Goal: Transaction & Acquisition: Purchase product/service

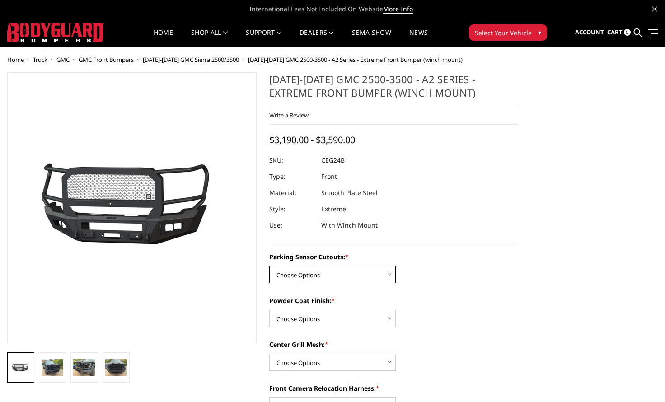
select select "2143"
select select "2145"
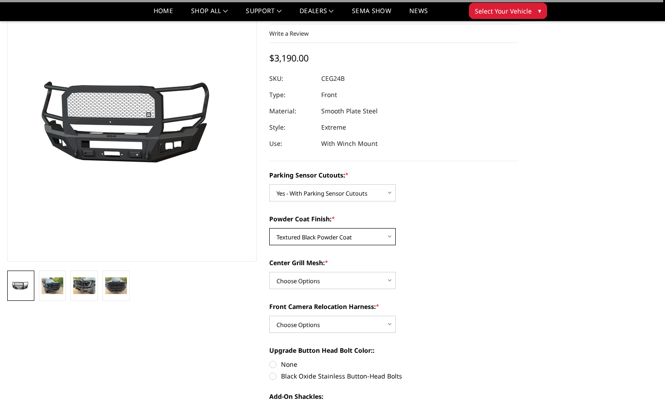
scroll to position [56, 0]
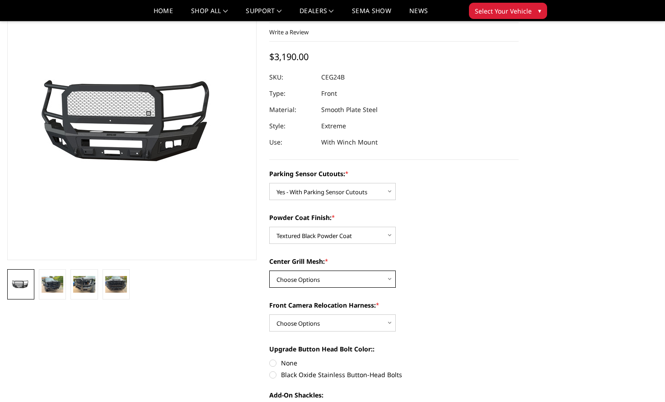
select select "2146"
select select "2148"
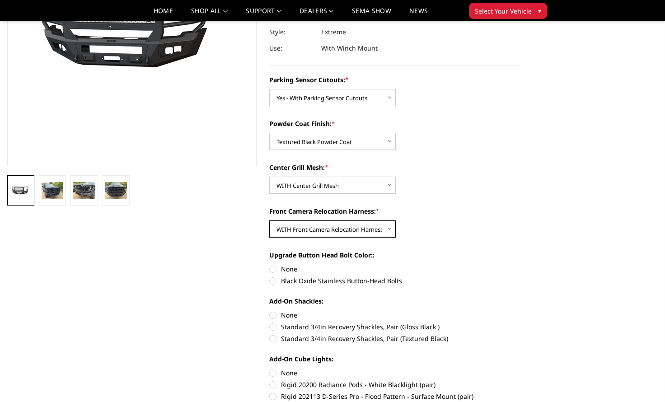
scroll to position [152, 0]
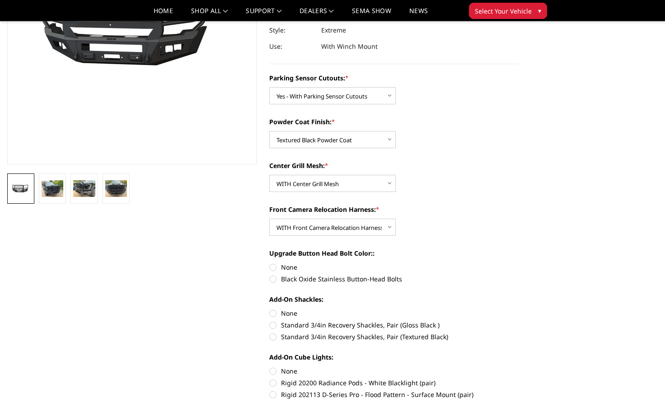
click at [275, 280] on label "Black Oxide Stainless Button-Head Bolts" at bounding box center [393, 278] width 249 height 9
click at [519, 263] on input "Black Oxide Stainless Button-Head Bolts" at bounding box center [519, 262] width 0 height 0
radio input "true"
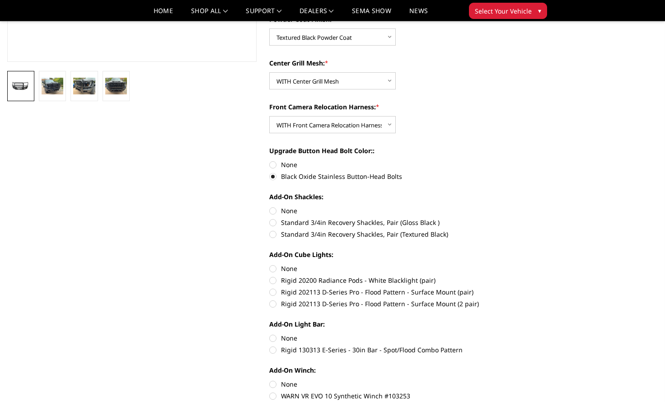
scroll to position [257, 0]
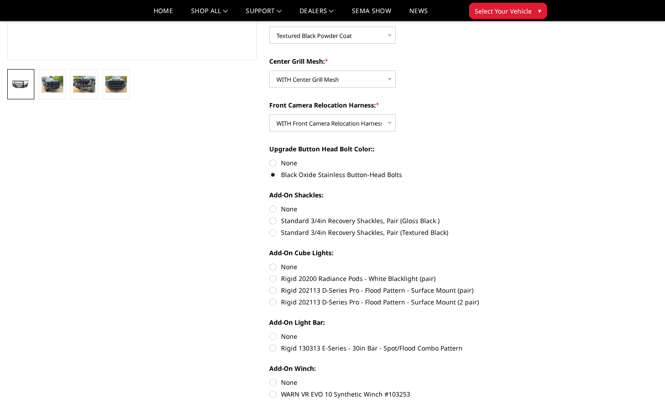
click at [275, 289] on label "Rigid 202113 D-Series Pro - Flood Pattern - Surface Mount (pair)" at bounding box center [393, 290] width 249 height 9
click at [519, 274] on input "Rigid 202113 D-Series Pro - Flood Pattern - Surface Mount (pair)" at bounding box center [519, 274] width 0 height 0
radio input "true"
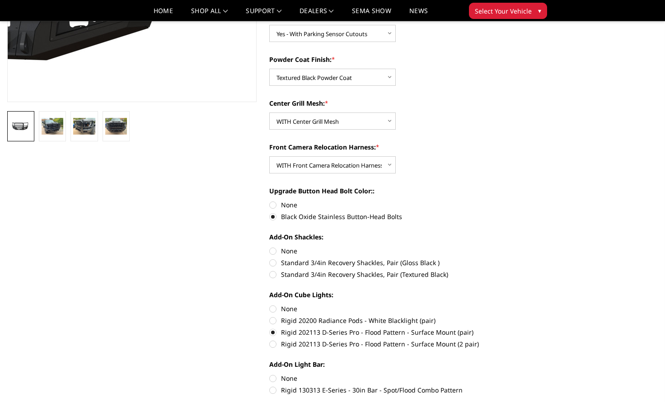
scroll to position [227, 0]
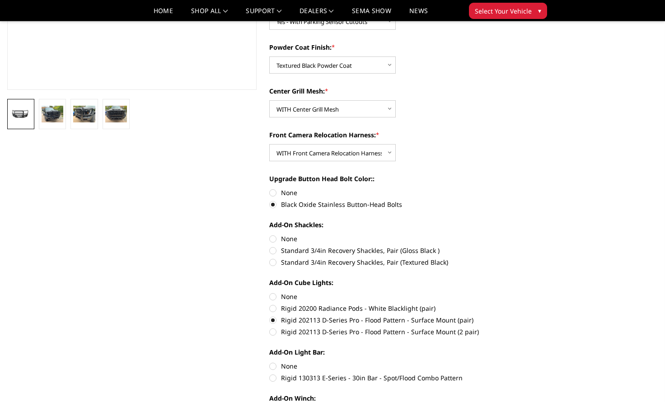
click at [273, 333] on label "Rigid 202113 D-Series Pro - Flood Pattern - Surface Mount (2 pair)" at bounding box center [393, 331] width 249 height 9
click at [519, 316] on input "Rigid 202113 D-Series Pro - Flood Pattern - Surface Mount (2 pair)" at bounding box center [519, 315] width 0 height 0
radio input "true"
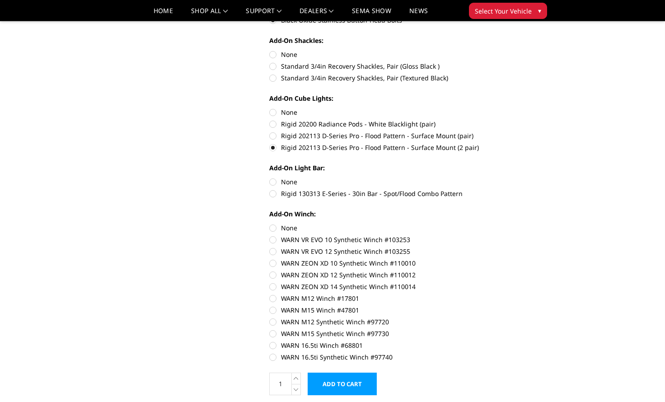
scroll to position [412, 0]
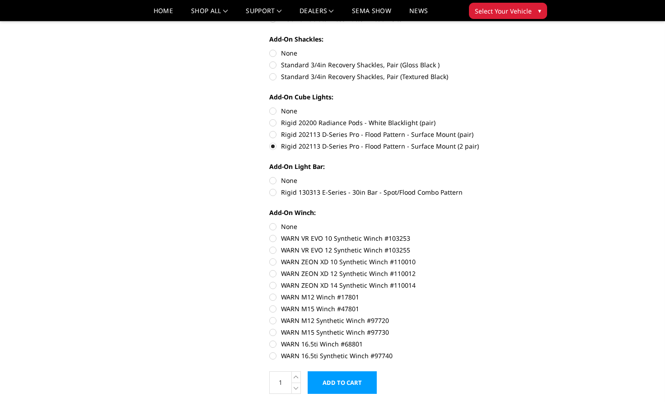
click at [274, 308] on label "WARN M15 Winch #47801" at bounding box center [393, 308] width 249 height 9
click at [519, 293] on input "WARN M15 Winch #47801" at bounding box center [519, 292] width 0 height 0
radio input "true"
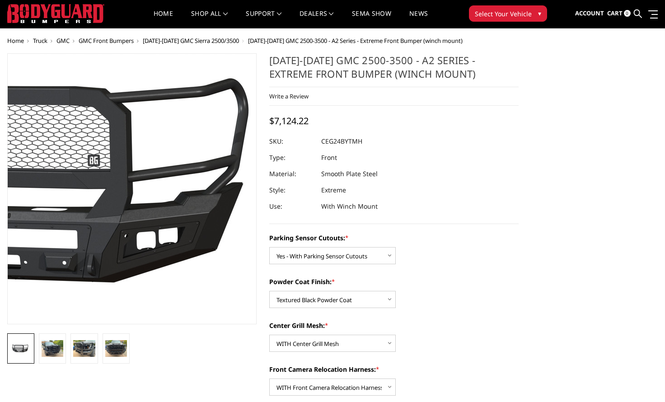
scroll to position [25, 0]
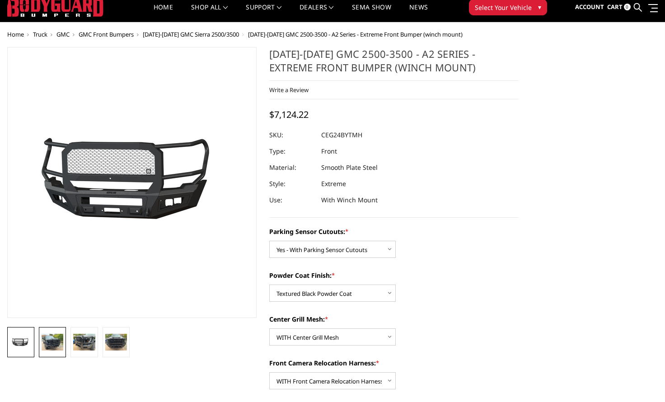
click at [56, 340] on img at bounding box center [53, 342] width 22 height 16
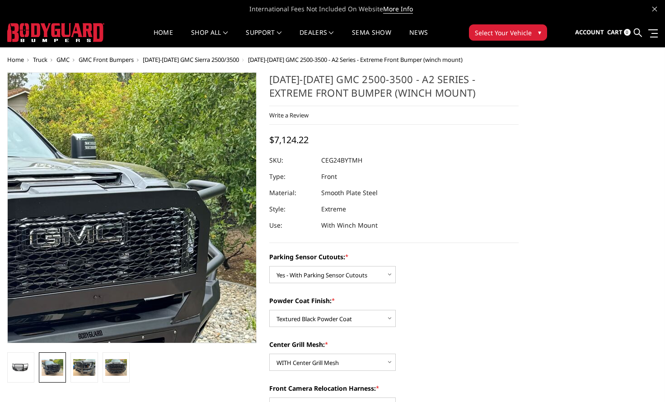
scroll to position [0, 0]
